Goal: Register for event/course

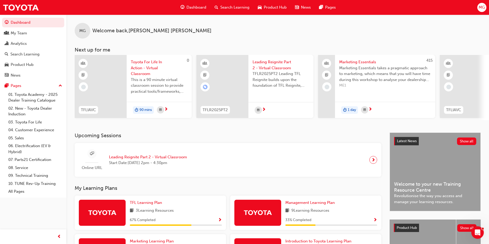
click at [224, 6] on span "Search Learning" at bounding box center [234, 7] width 29 height 6
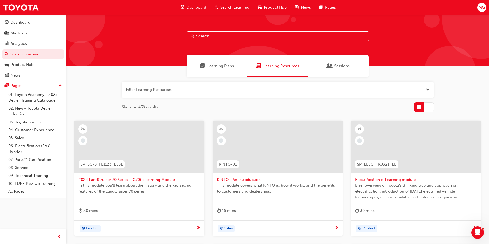
click at [223, 35] on input "text" at bounding box center [278, 36] width 182 height 10
type input "marketing essentials"
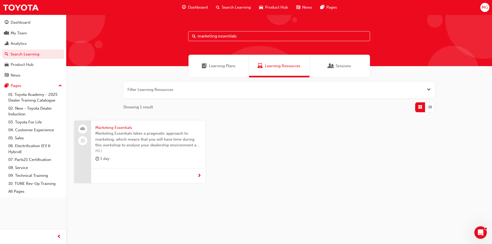
click at [118, 127] on span "Marketing Essentials" at bounding box center [148, 127] width 106 height 6
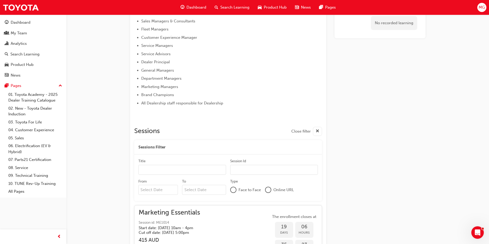
scroll to position [334, 0]
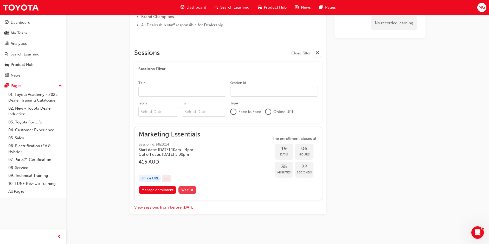
click at [193, 188] on span "Waitlist" at bounding box center [187, 189] width 12 height 4
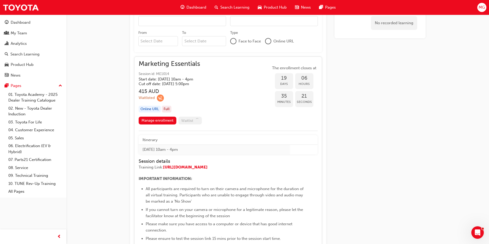
scroll to position [412, 0]
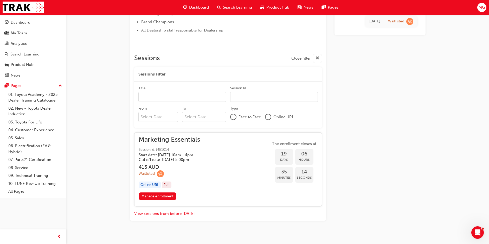
scroll to position [335, 0]
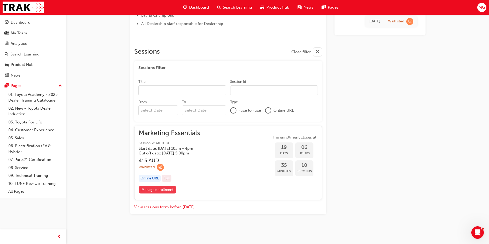
click at [156, 188] on link "Manage enrollment" at bounding box center [158, 190] width 38 height 8
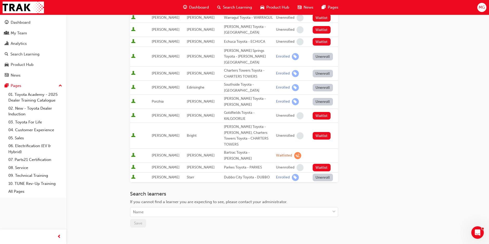
scroll to position [181, 0]
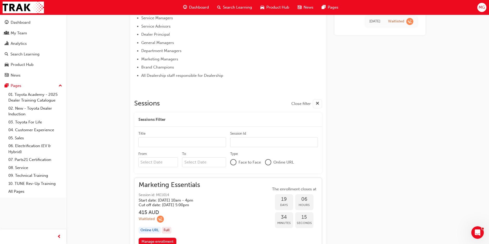
scroll to position [283, 0]
click at [18, 139] on link "05. Sales" at bounding box center [35, 138] width 58 height 8
